Goal: Find specific page/section: Find specific page/section

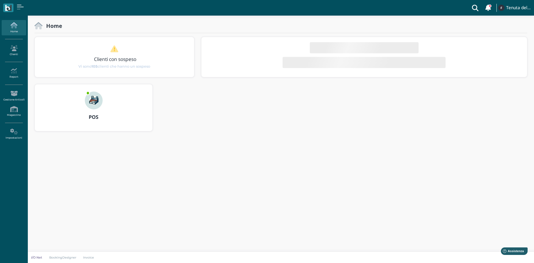
click at [99, 98] on img at bounding box center [94, 101] width 18 height 18
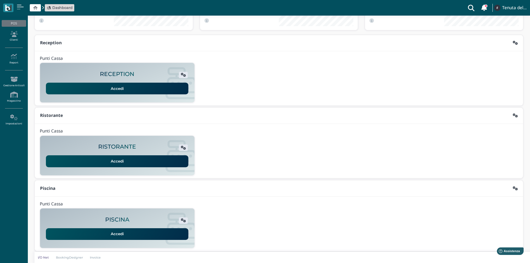
scroll to position [45, 0]
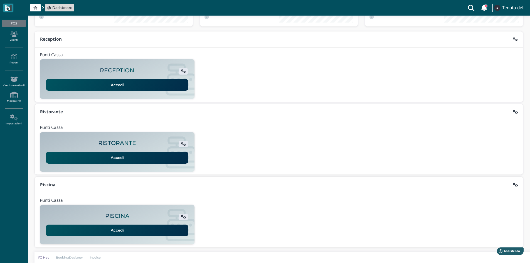
click at [124, 234] on link "Accedi" at bounding box center [117, 231] width 143 height 12
click at [7, 32] on icon at bounding box center [14, 34] width 24 height 6
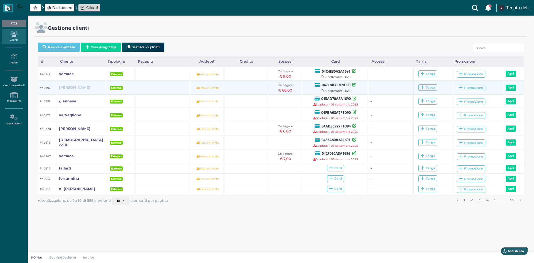
click at [64, 87] on b "[PERSON_NAME]" at bounding box center [74, 87] width 31 height 4
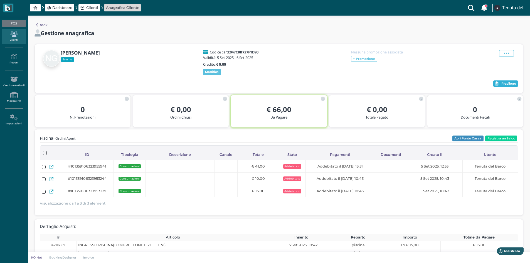
click at [509, 80] on button "Riepilogo" at bounding box center [506, 83] width 25 height 7
